Goal: Information Seeking & Learning: Learn about a topic

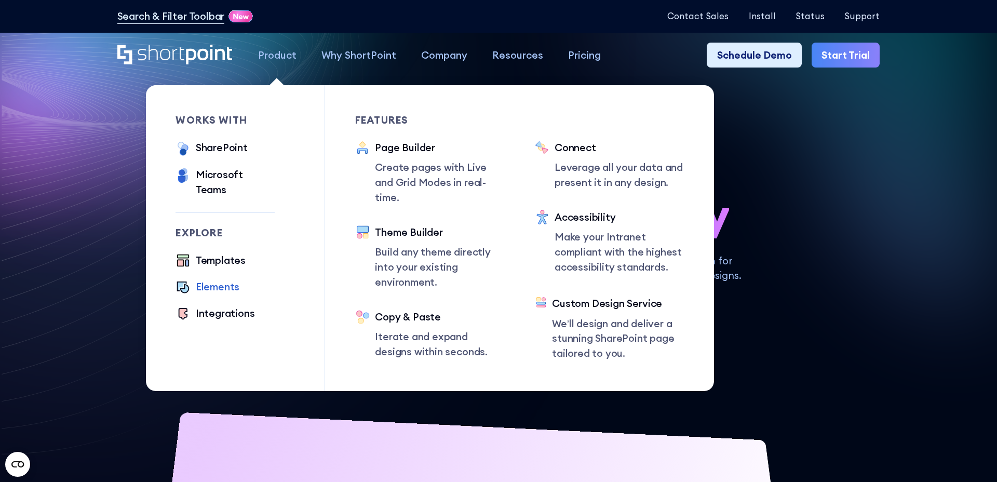
click at [209, 279] on div "Elements" at bounding box center [218, 286] width 44 height 15
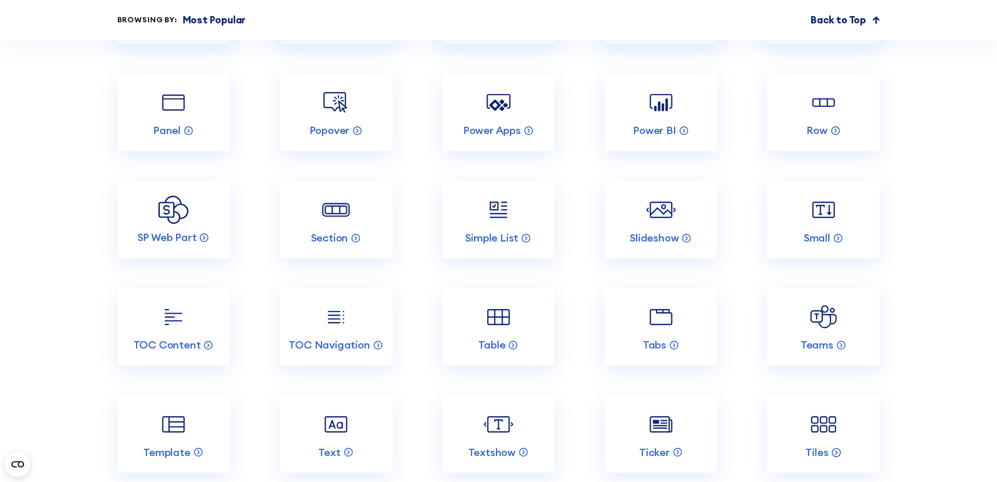
scroll to position [2118, 0]
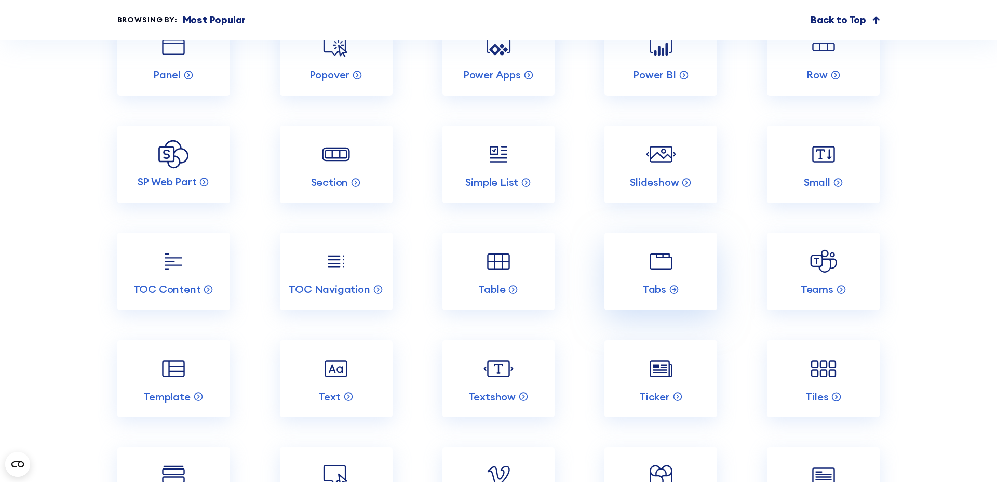
click at [684, 267] on link "Tabs" at bounding box center [660, 271] width 113 height 77
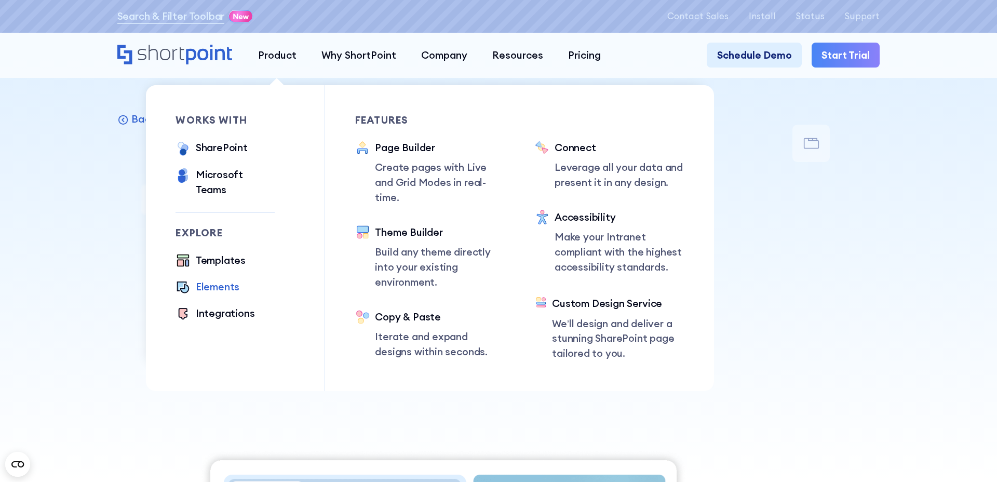
click at [216, 279] on div "Elements" at bounding box center [218, 286] width 44 height 15
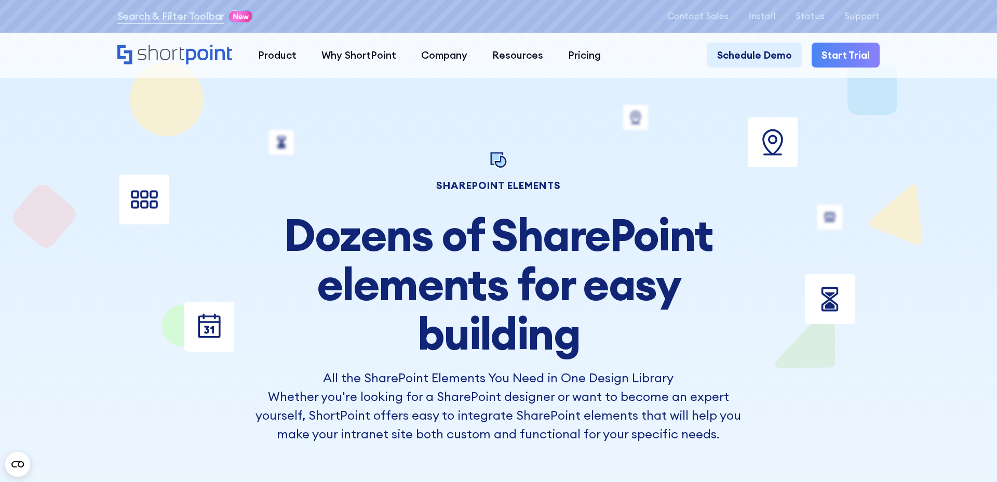
click at [775, 253] on div "SHAREPOINT ELEMENTS Dozens of SharePoint elements for easy building All the Sha…" at bounding box center [498, 295] width 762 height 293
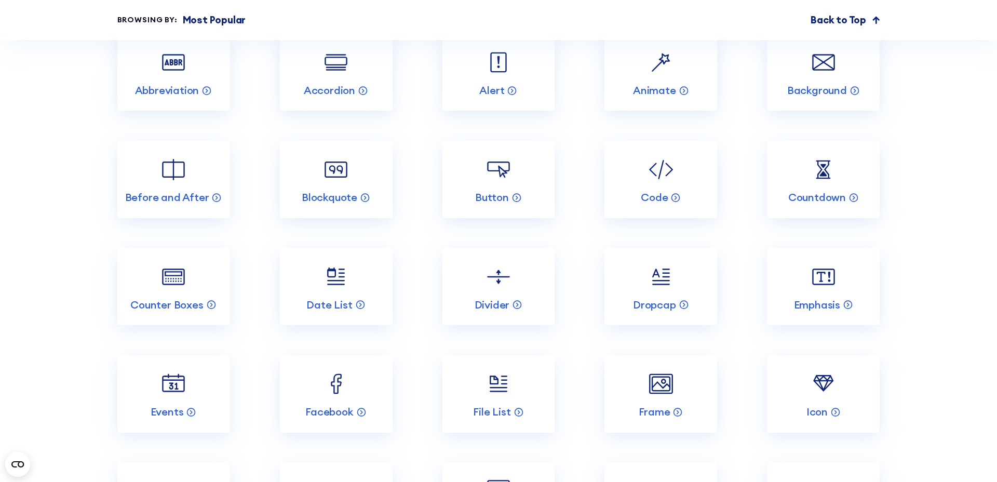
scroll to position [1307, 0]
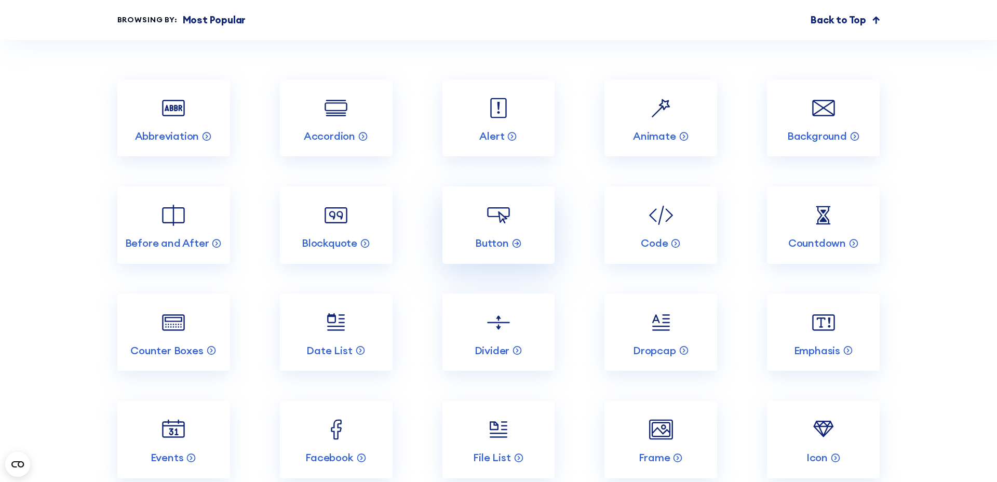
click at [514, 220] on link "Button" at bounding box center [498, 224] width 113 height 77
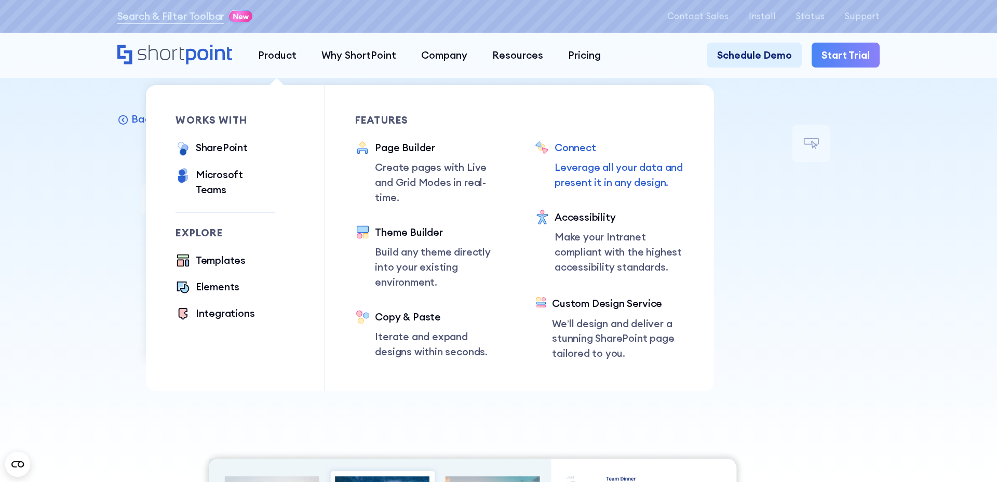
click at [590, 174] on p "Leverage all your data and present it in any design." at bounding box center [619, 175] width 130 height 30
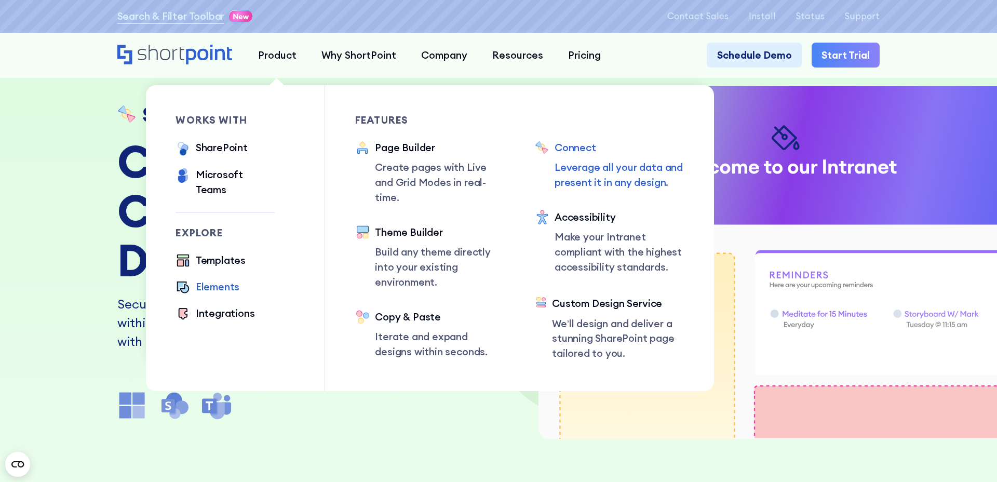
click at [221, 279] on div "Elements" at bounding box center [218, 286] width 44 height 15
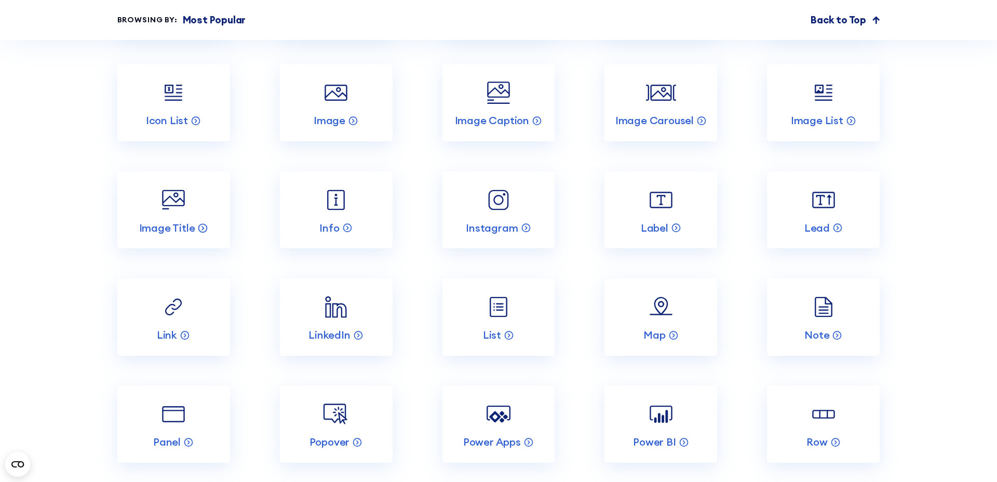
scroll to position [1455, 0]
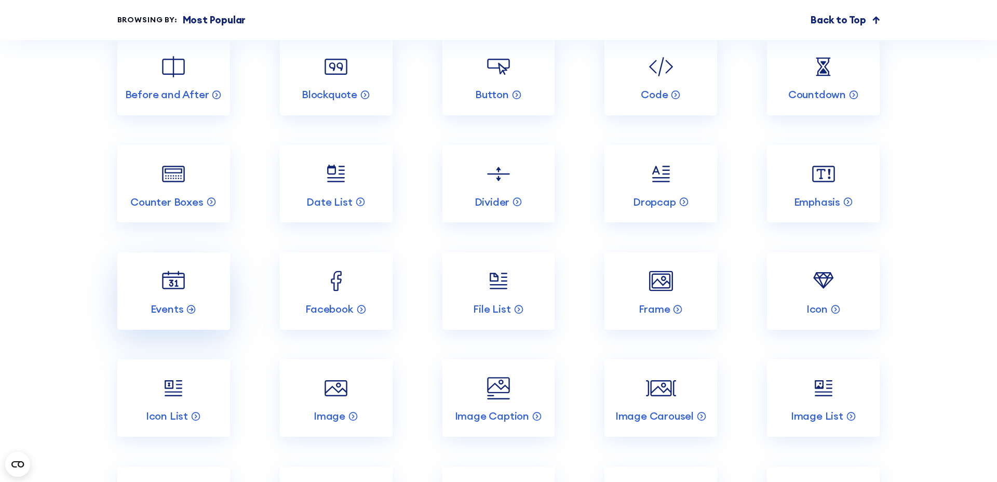
click at [193, 295] on link "Events" at bounding box center [173, 290] width 113 height 77
